Goal: Task Accomplishment & Management: Use online tool/utility

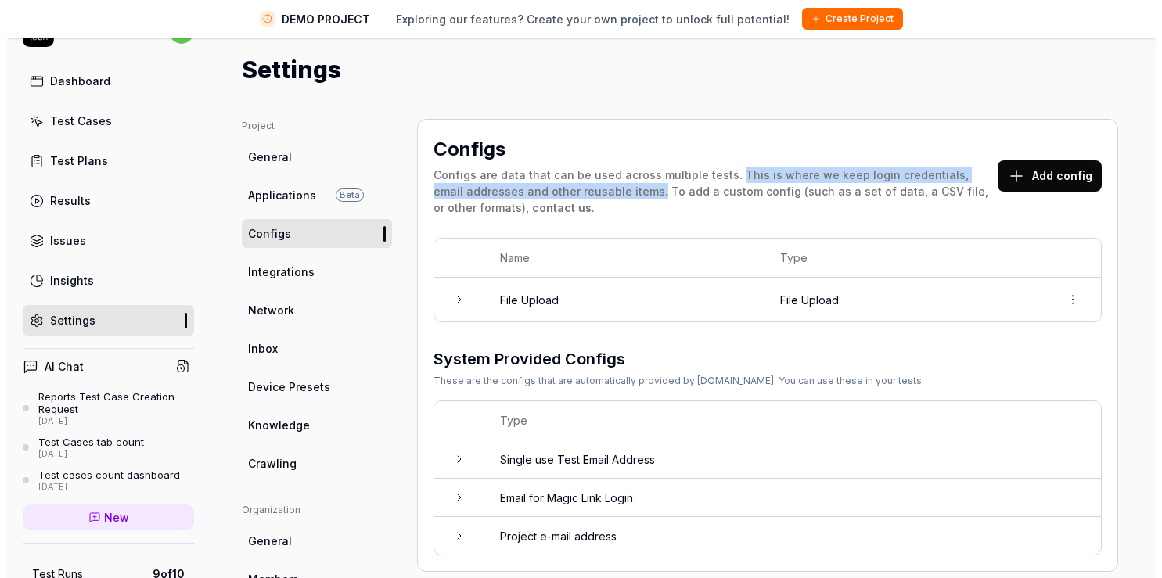
scroll to position [200, 0]
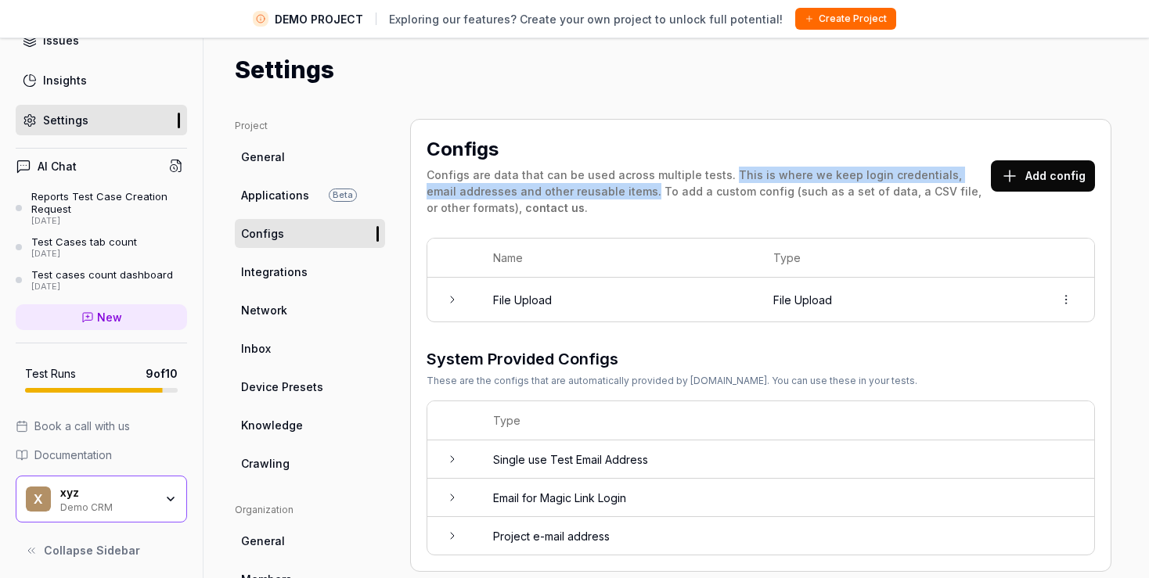
click at [261, 146] on link "General" at bounding box center [310, 156] width 150 height 29
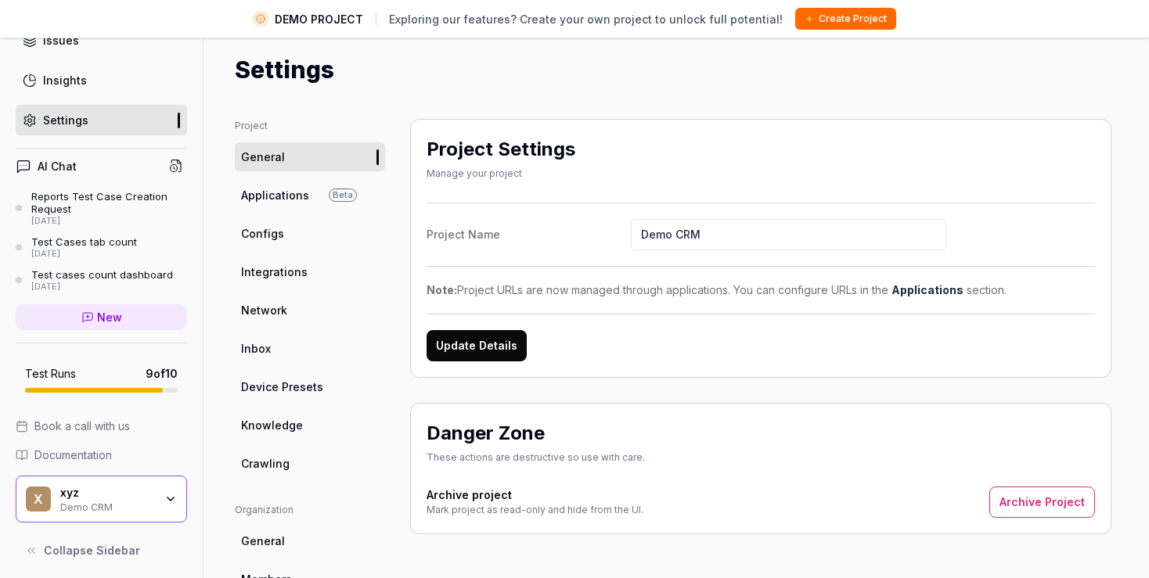
click at [261, 201] on span "Applications" at bounding box center [275, 195] width 68 height 16
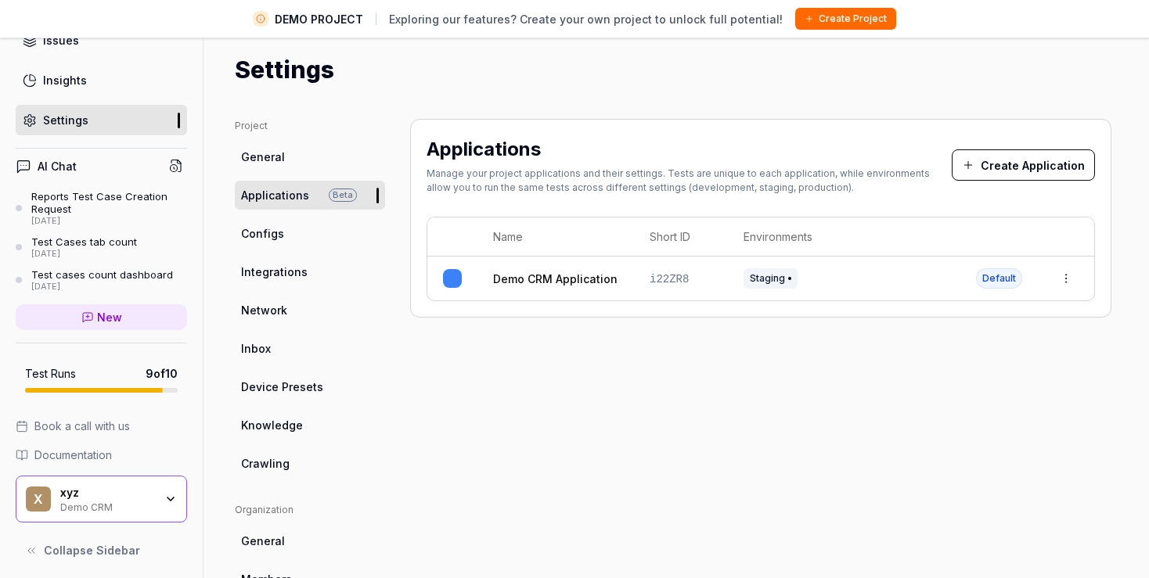
click at [990, 167] on button "Create Application" at bounding box center [1023, 164] width 143 height 31
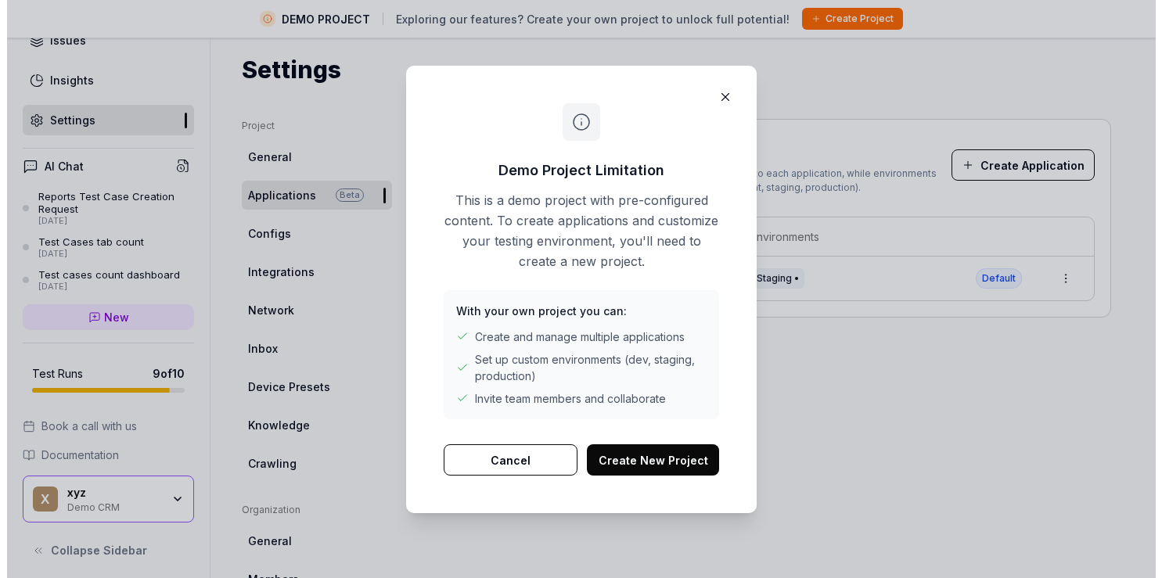
scroll to position [200, 0]
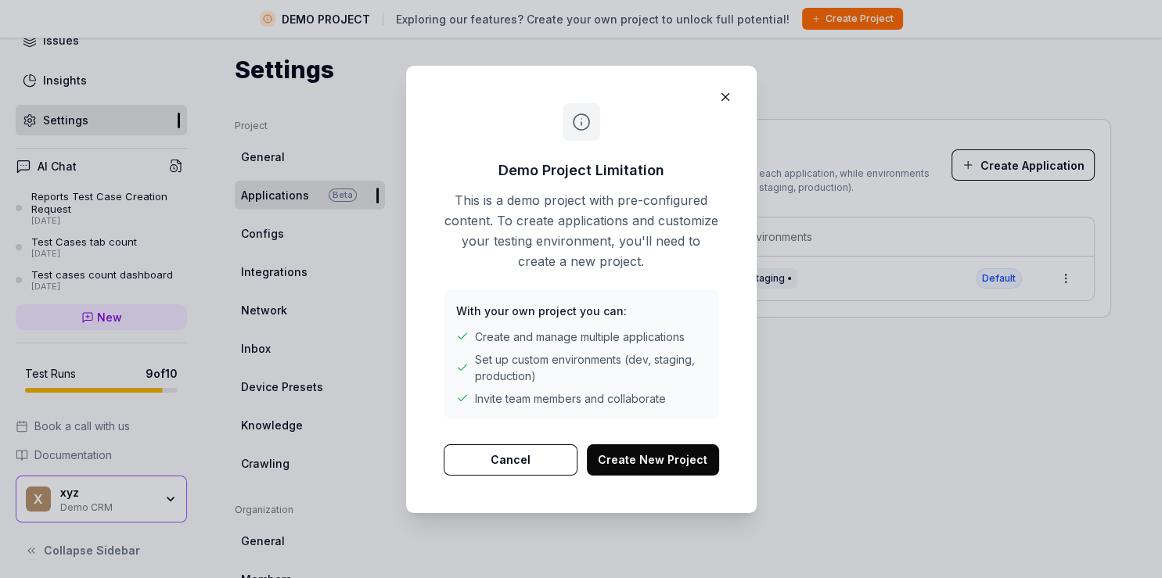
click at [599, 456] on button "Create New Project" at bounding box center [653, 459] width 132 height 31
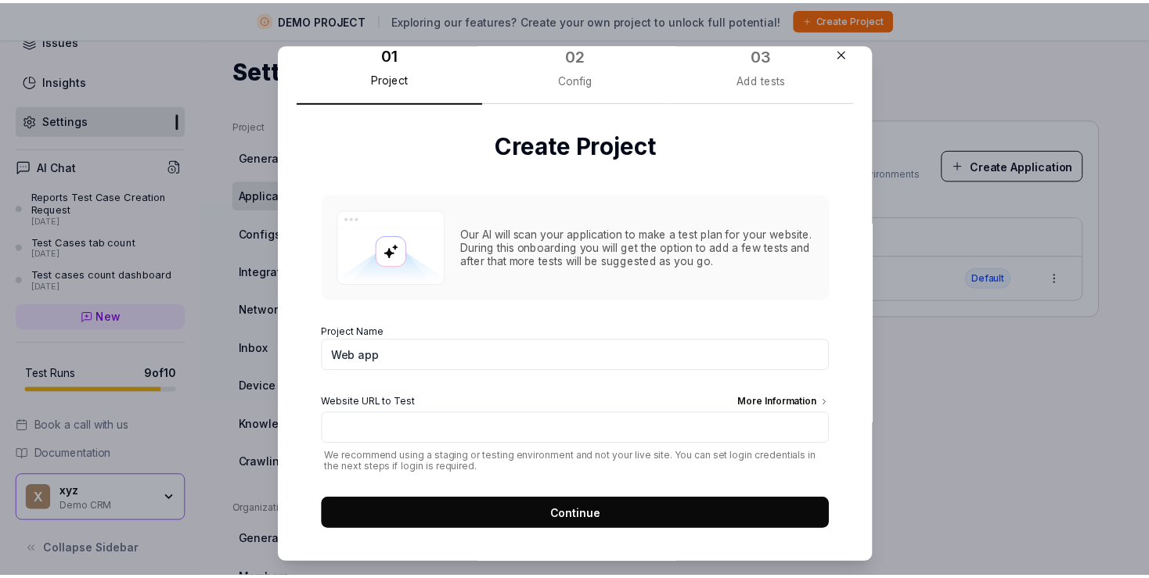
scroll to position [31, 0]
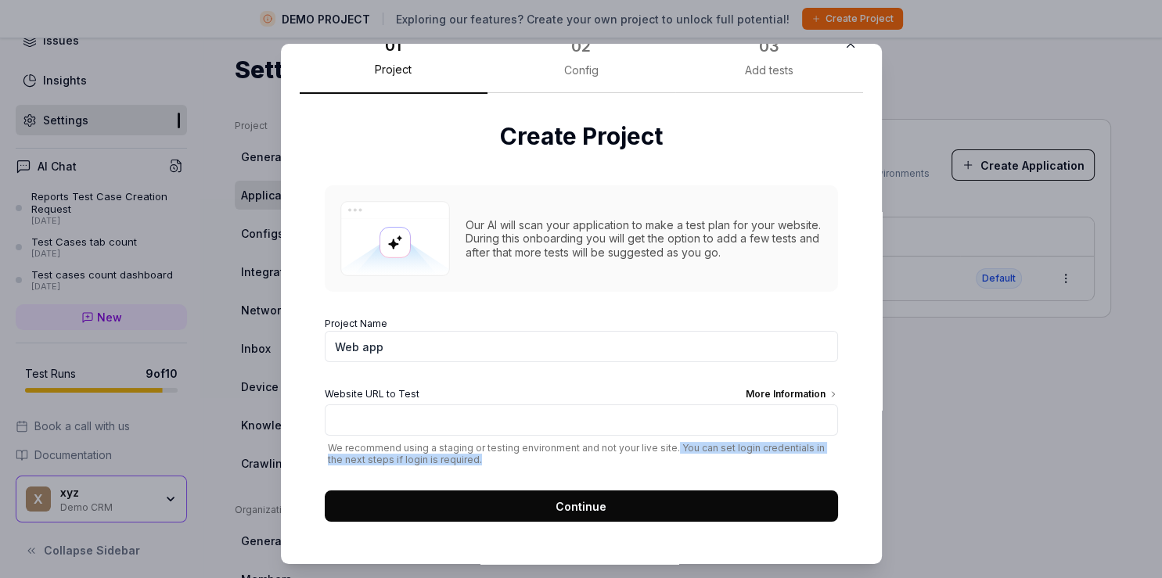
drag, startPoint x: 661, startPoint y: 444, endPoint x: 671, endPoint y: 477, distance: 34.9
click at [671, 477] on form "Project Name Web app Website URL to Test More Information We recommend using a …" at bounding box center [581, 415] width 513 height 214
copy span "You can set login credentials in the next steps if login is required."
click at [844, 47] on icon "button" at bounding box center [851, 44] width 14 height 14
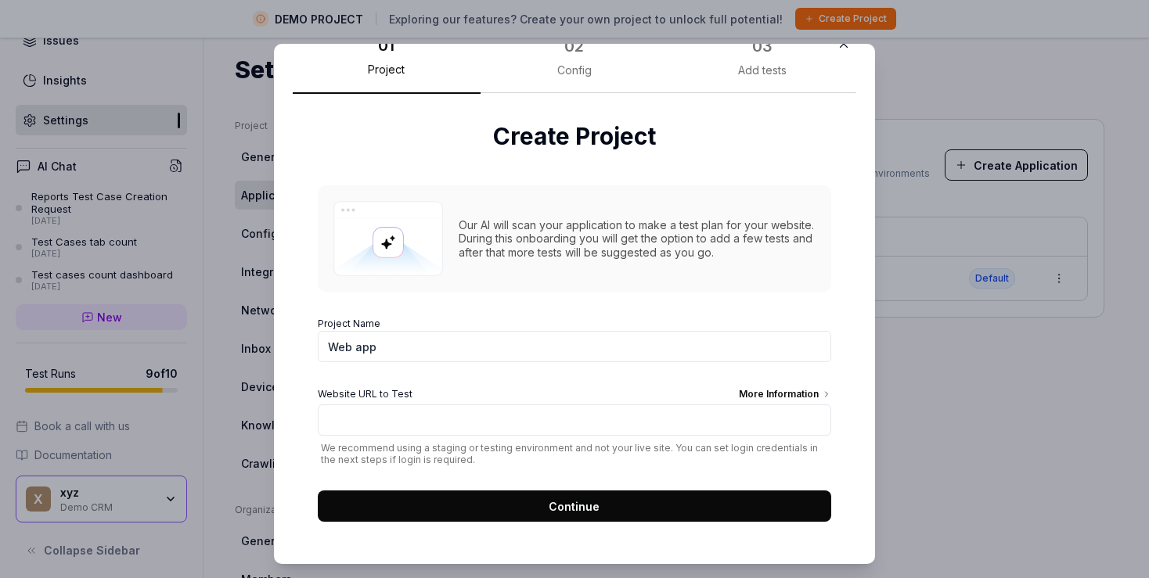
scroll to position [200, 0]
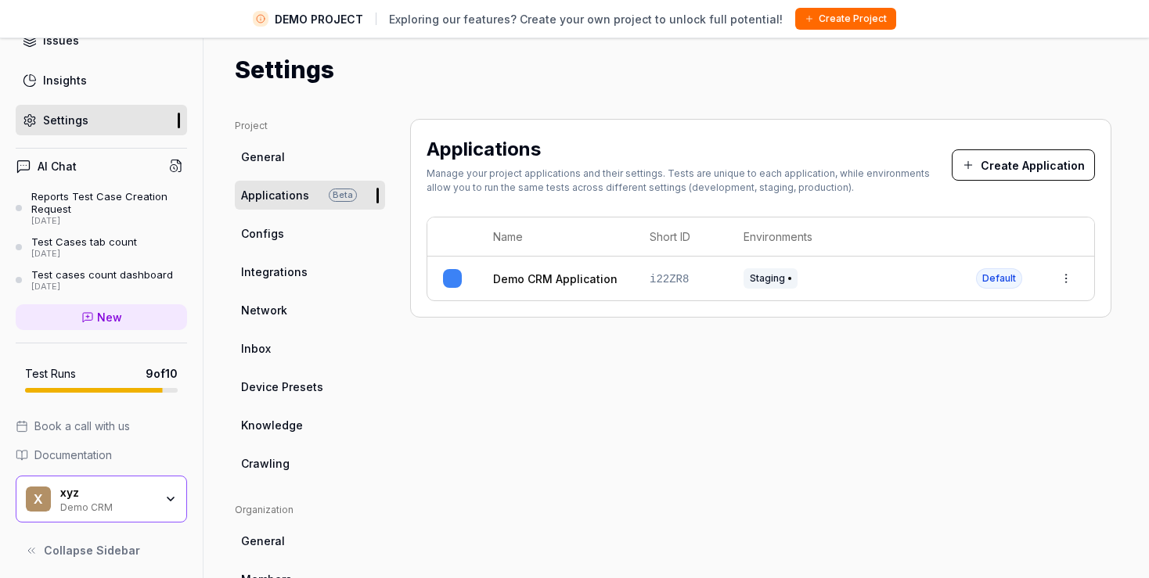
click at [265, 233] on span "Configs" at bounding box center [262, 233] width 43 height 16
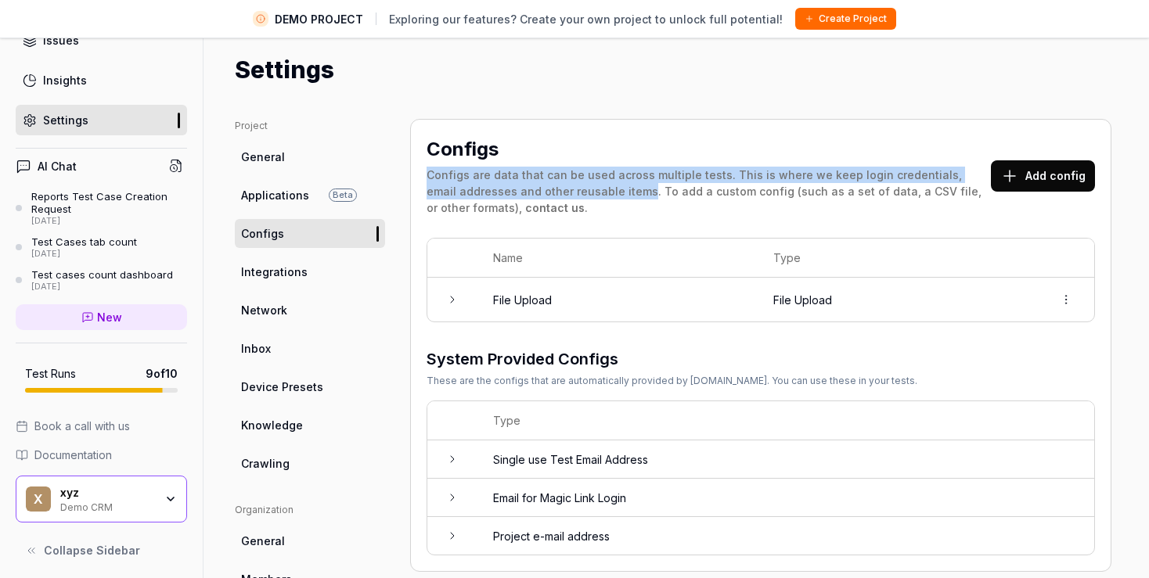
drag, startPoint x: 424, startPoint y: 173, endPoint x: 614, endPoint y: 185, distance: 189.8
click at [614, 185] on div "Configs Configs are data that can be used across multiple tests. This is where …" at bounding box center [760, 345] width 701 height 453
copy div "Configs are data that can be used across multiple tests. This is where we keep …"
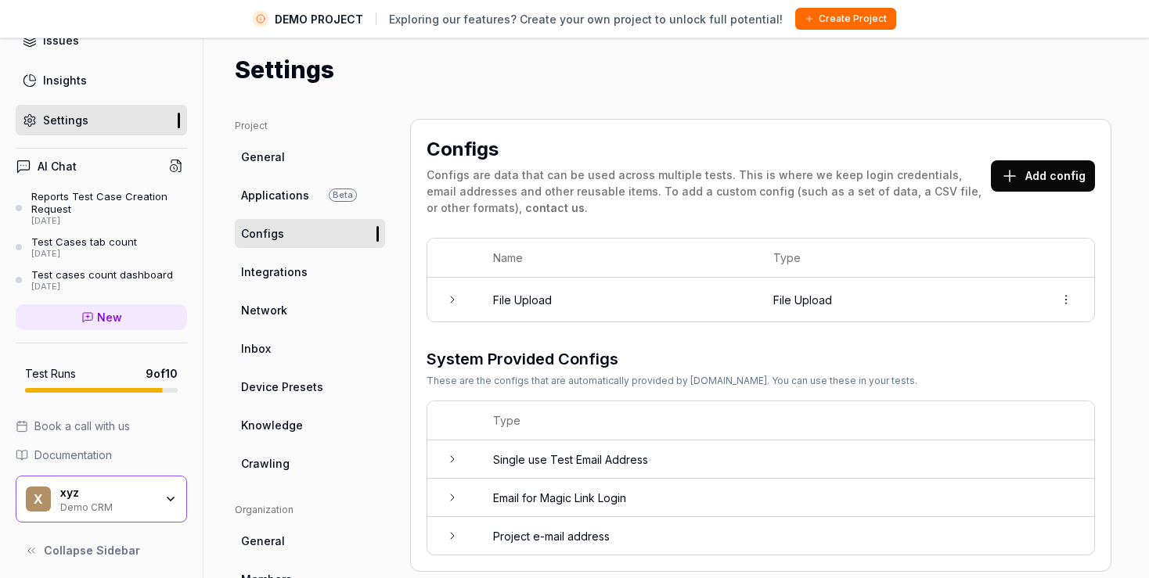
click at [450, 459] on icon at bounding box center [452, 459] width 13 height 13
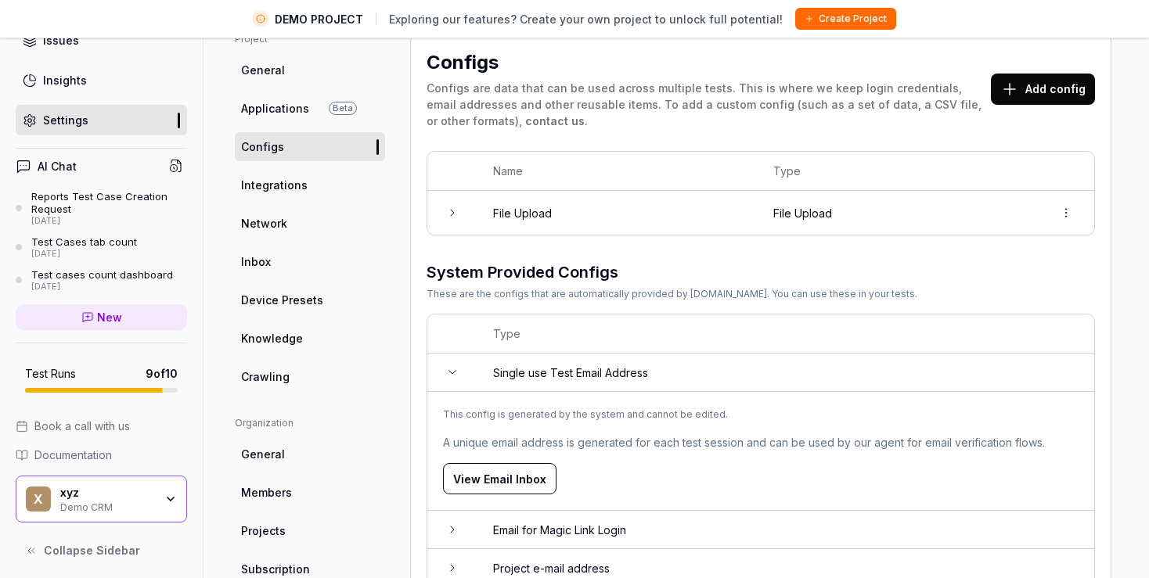
scroll to position [180, 0]
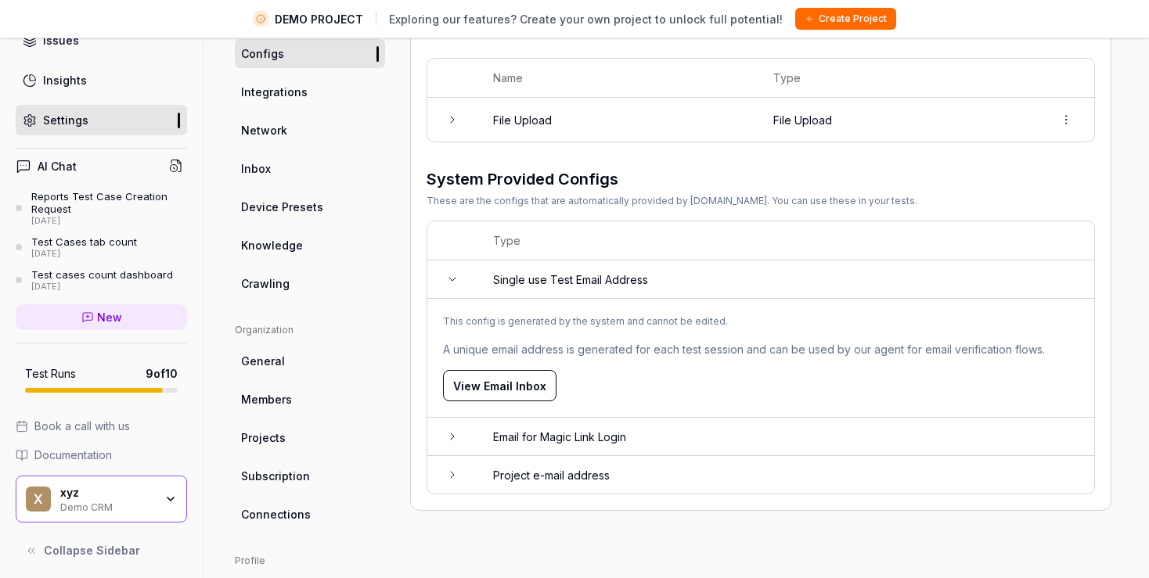
click at [495, 393] on button "View Email Inbox" at bounding box center [499, 385] width 113 height 31
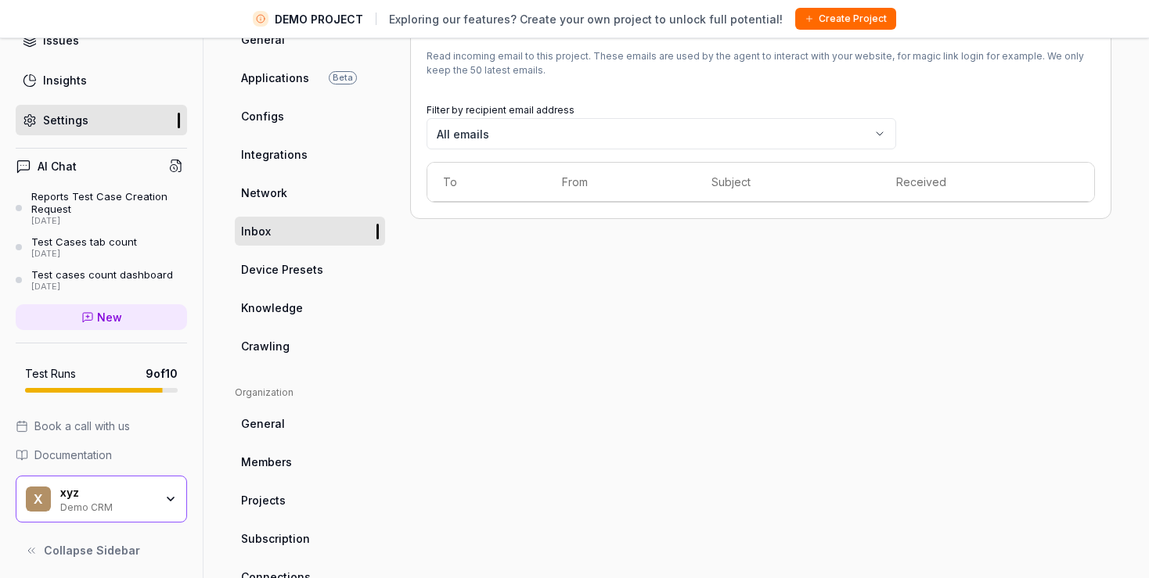
scroll to position [27, 0]
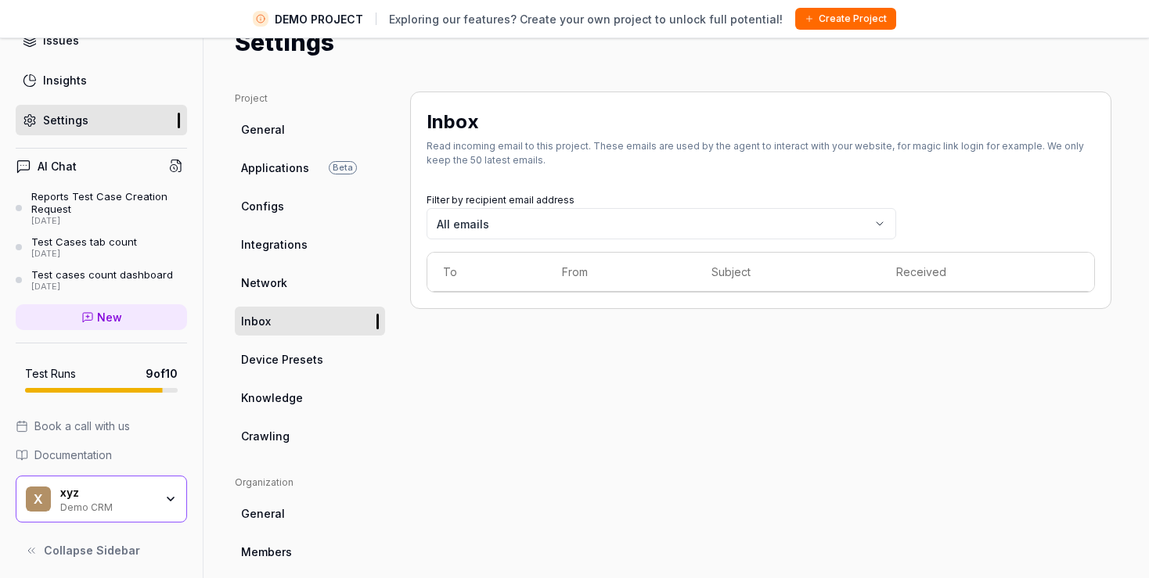
click at [268, 221] on ul "Project General Applications Beta Configs Integrations Network Inbox Device Pre…" at bounding box center [310, 271] width 150 height 359
click at [261, 202] on span "Configs" at bounding box center [262, 206] width 43 height 16
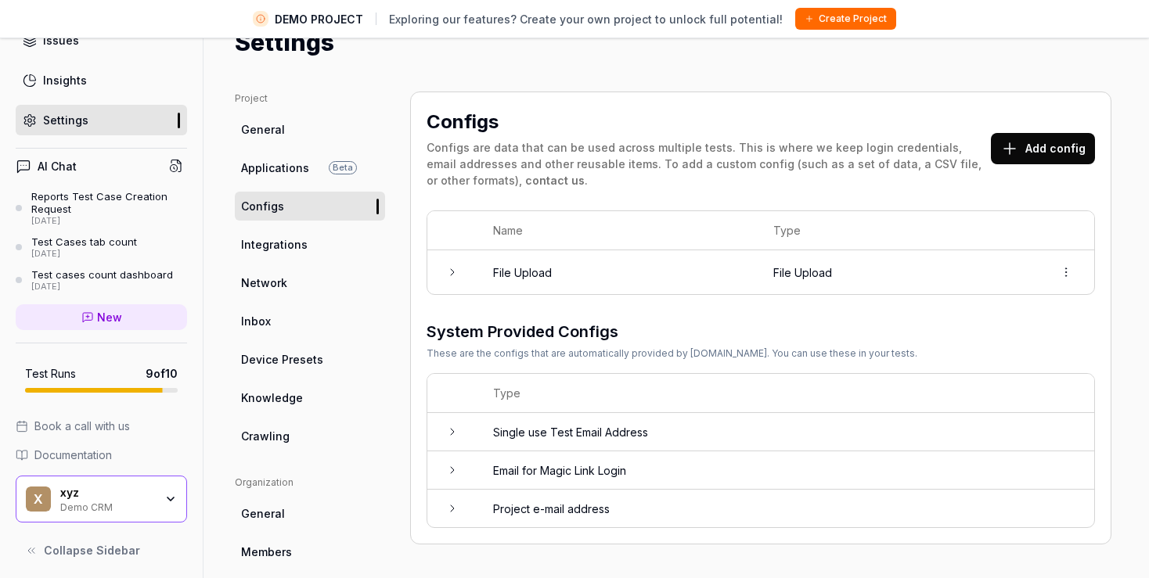
scroll to position [207, 0]
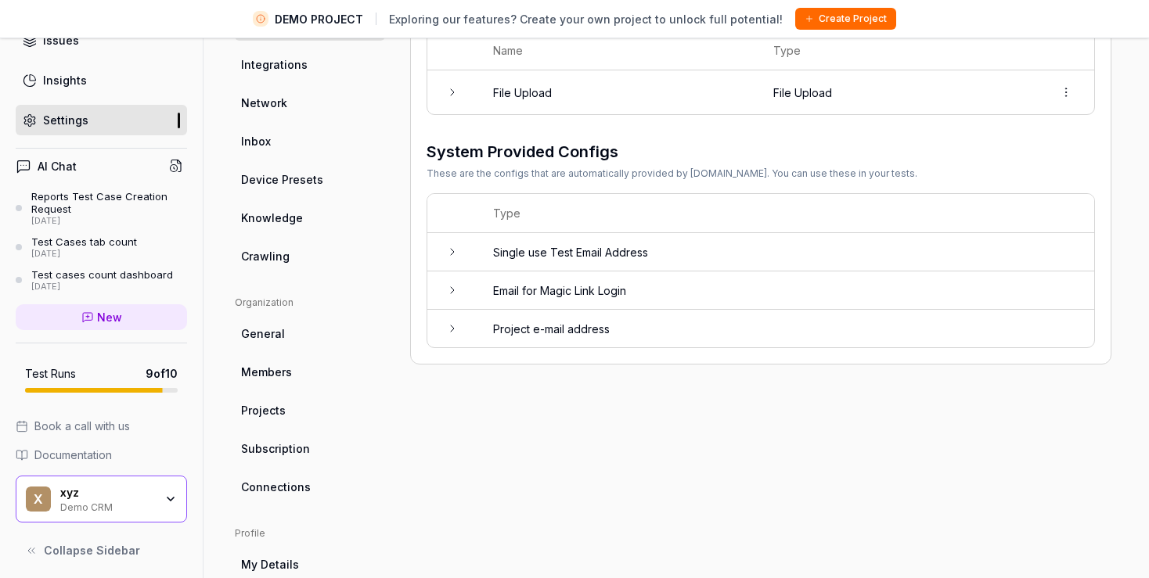
click at [446, 322] on icon at bounding box center [452, 328] width 13 height 13
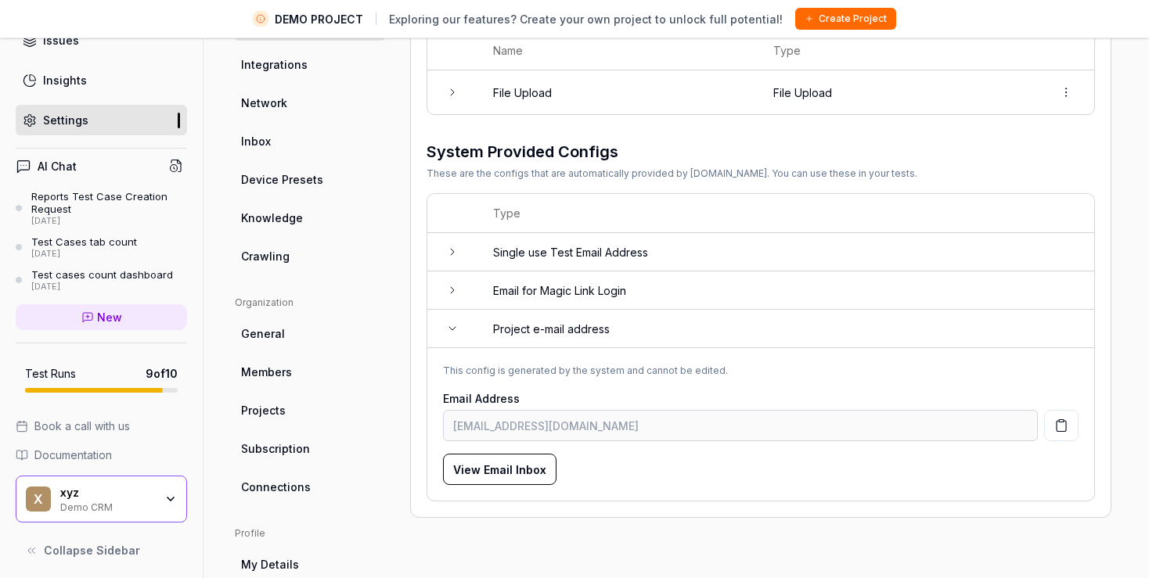
click at [449, 286] on icon at bounding box center [452, 290] width 13 height 13
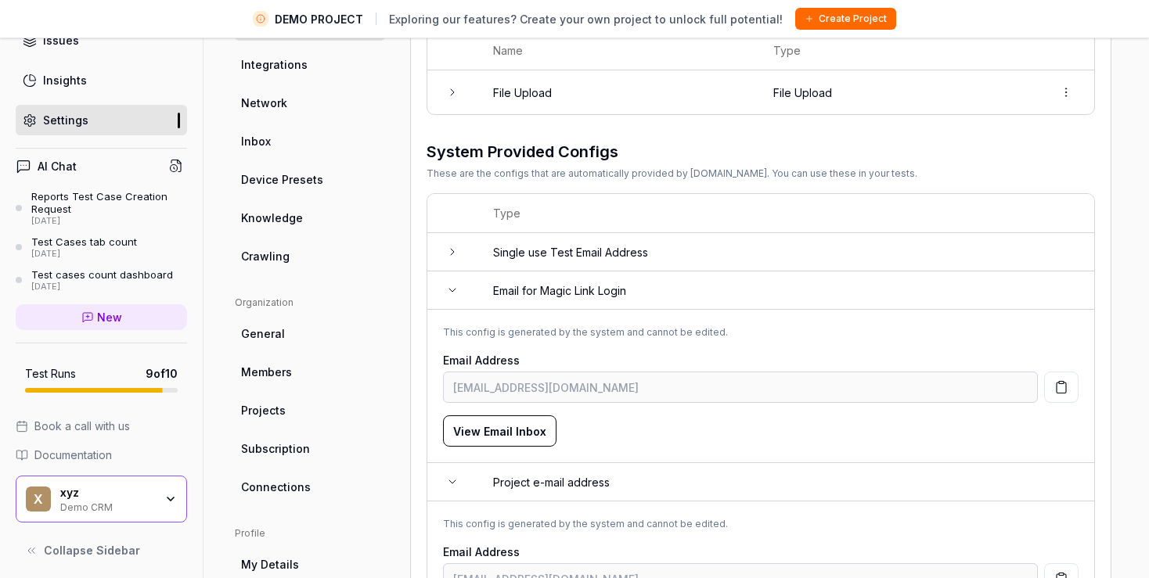
click at [449, 289] on icon at bounding box center [452, 290] width 6 height 3
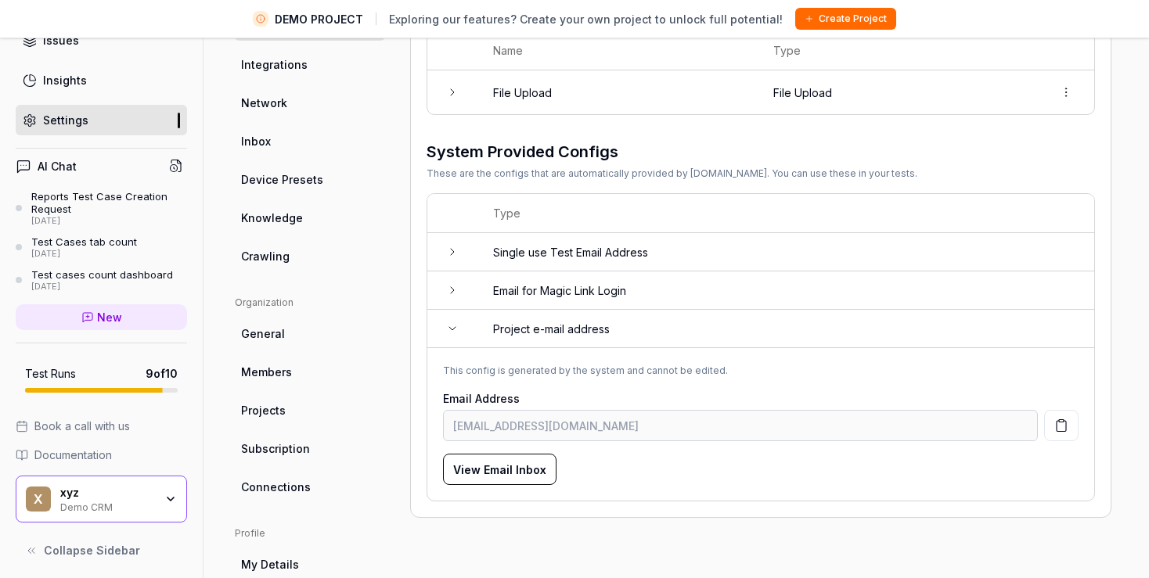
click at [449, 286] on icon at bounding box center [452, 290] width 13 height 13
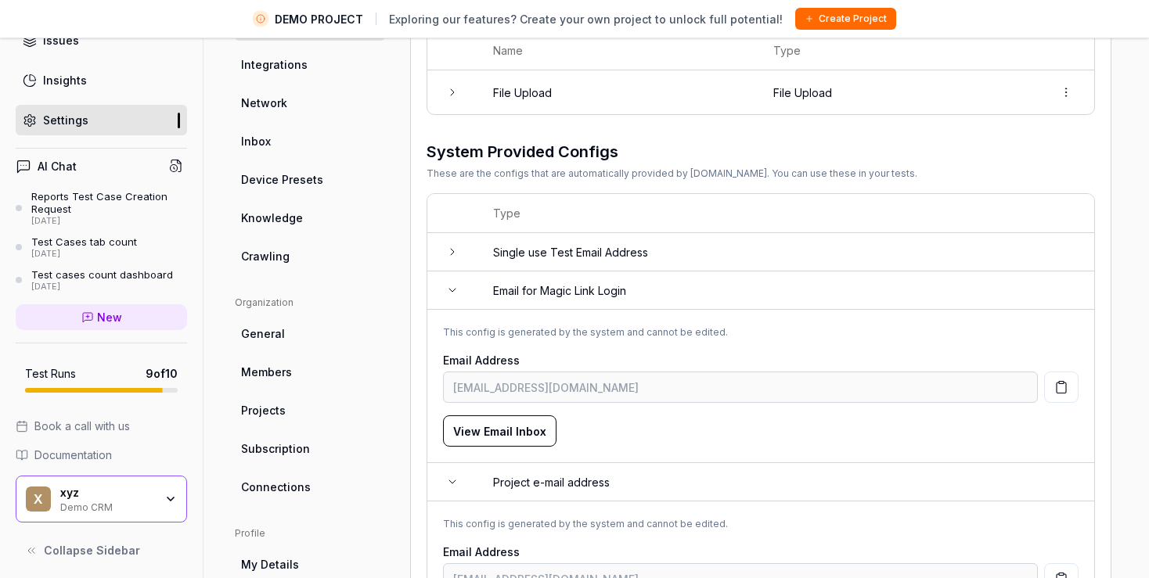
click at [449, 289] on icon at bounding box center [452, 290] width 6 height 3
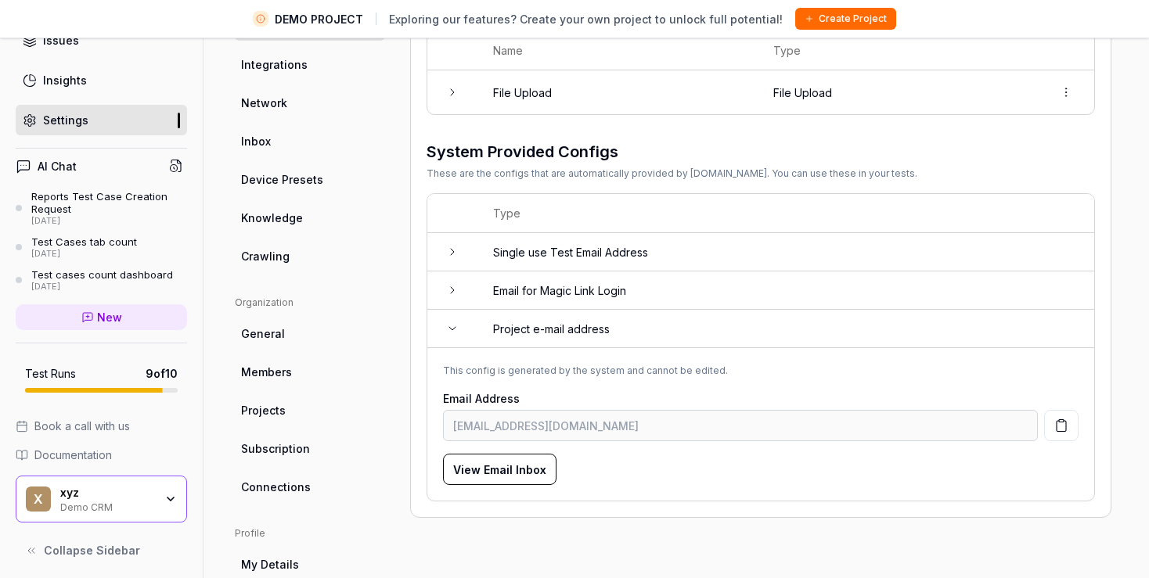
click at [450, 256] on td at bounding box center [452, 252] width 50 height 38
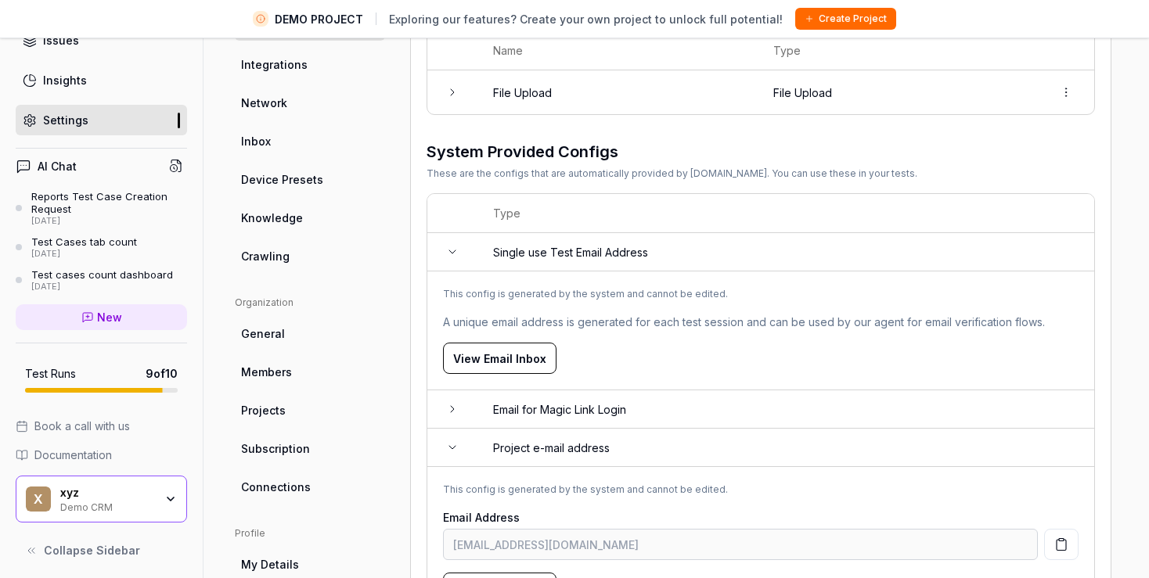
click at [444, 96] on td at bounding box center [452, 92] width 50 height 44
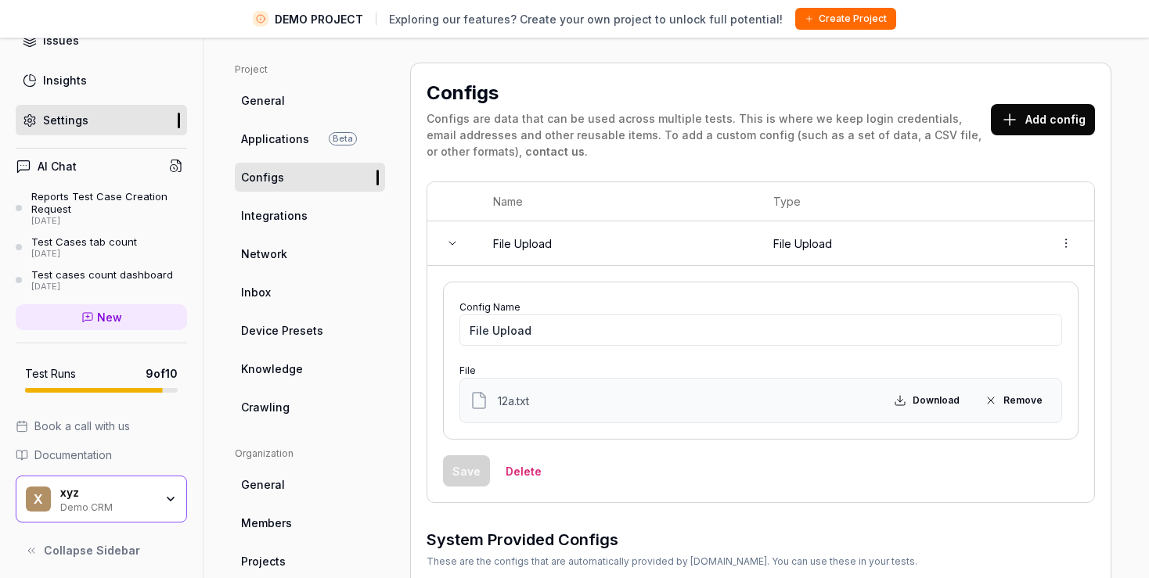
scroll to position [27, 0]
